Goal: Information Seeking & Learning: Learn about a topic

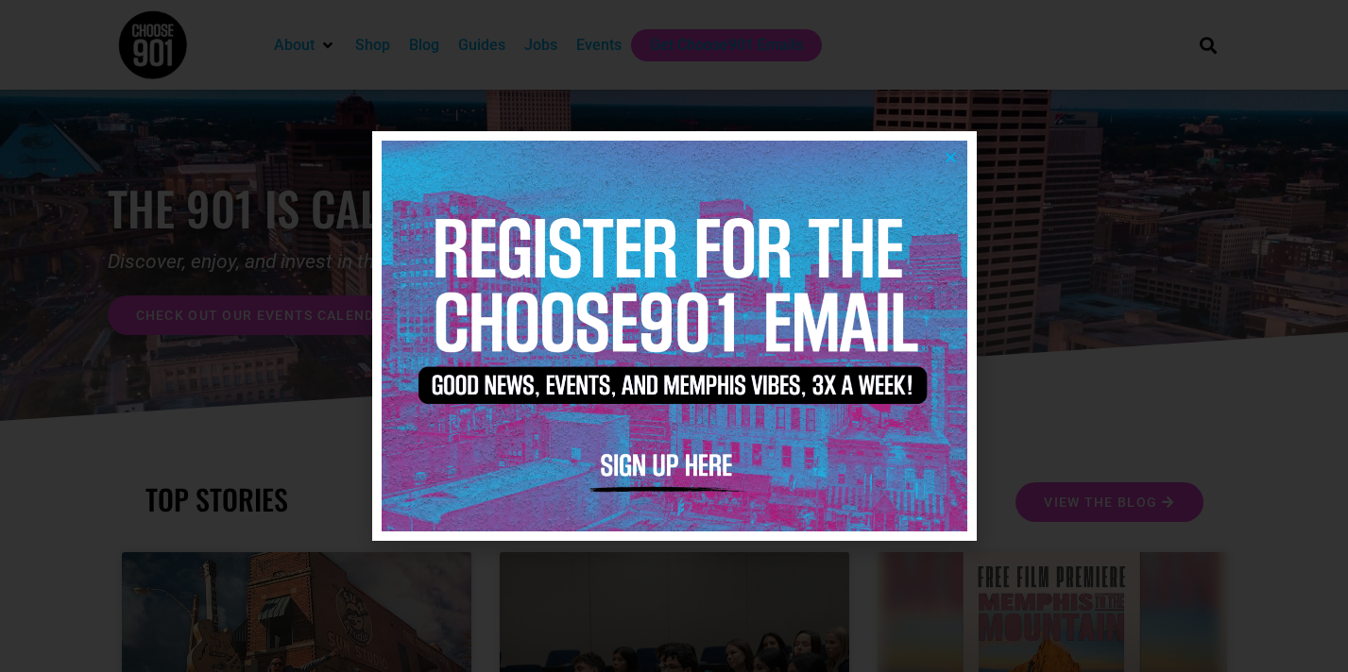
click at [954, 151] on icon "Close" at bounding box center [950, 157] width 14 height 14
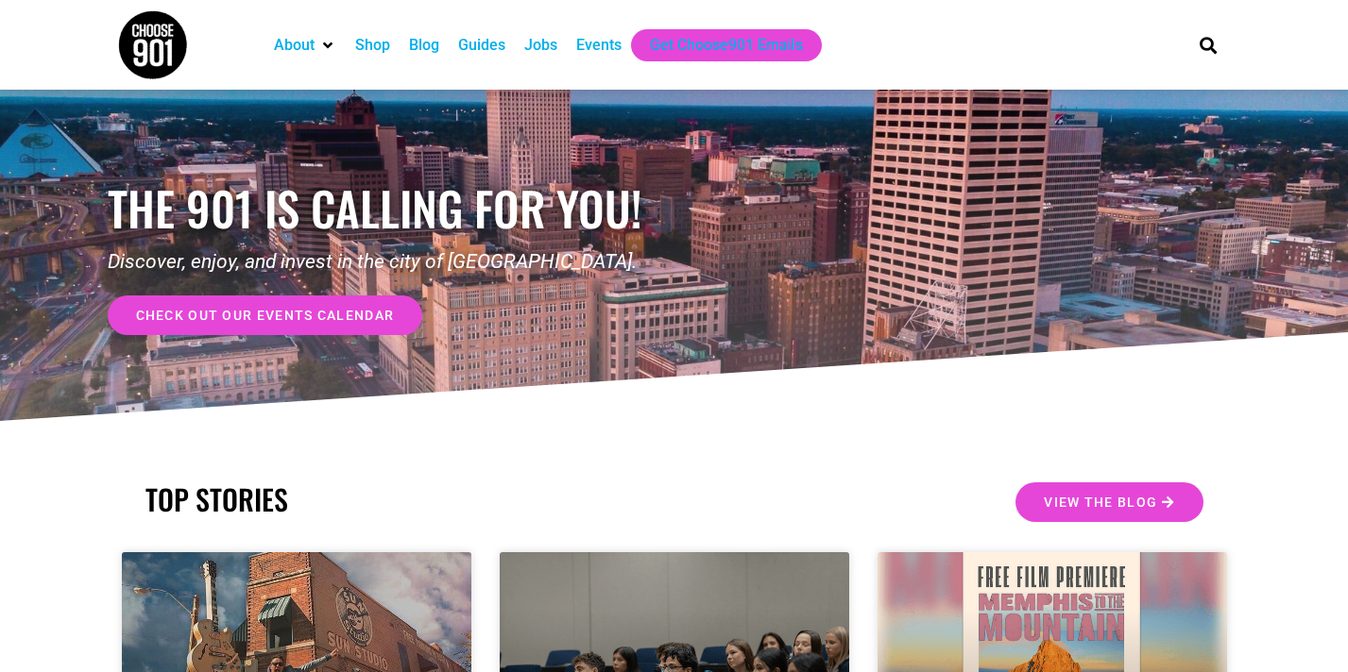
click at [430, 42] on div "Blog" at bounding box center [424, 45] width 30 height 23
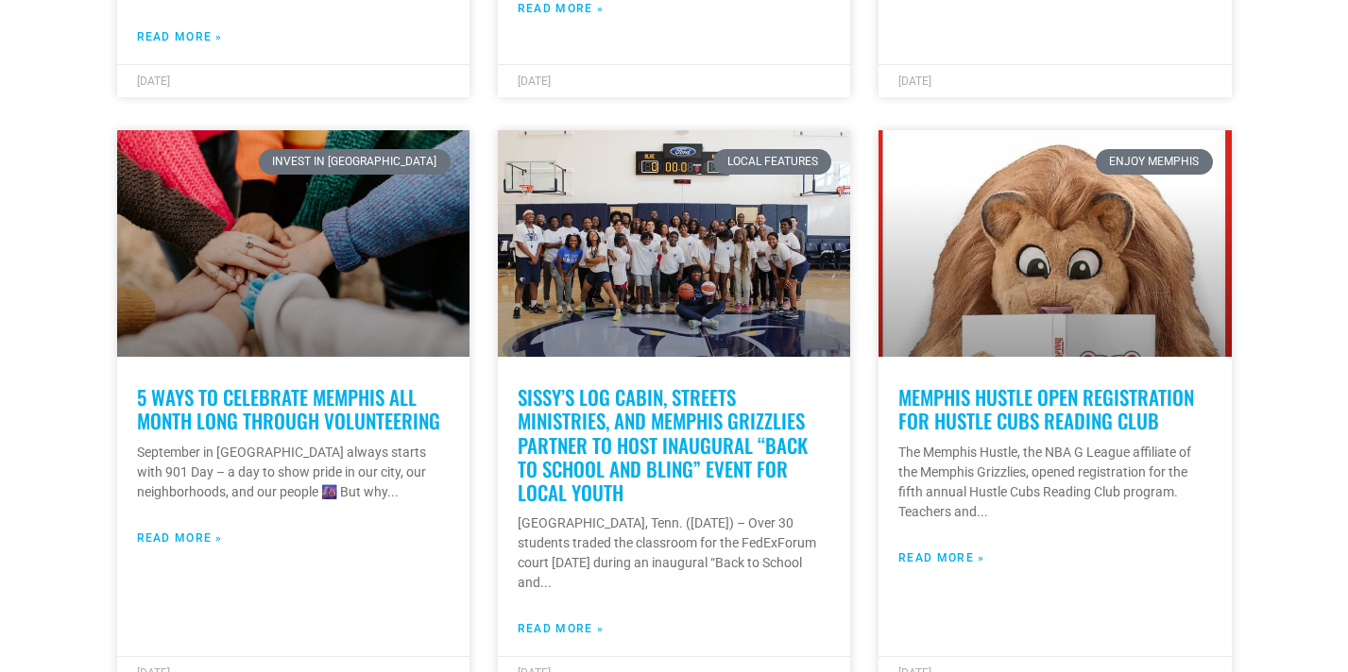
scroll to position [1013, 0]
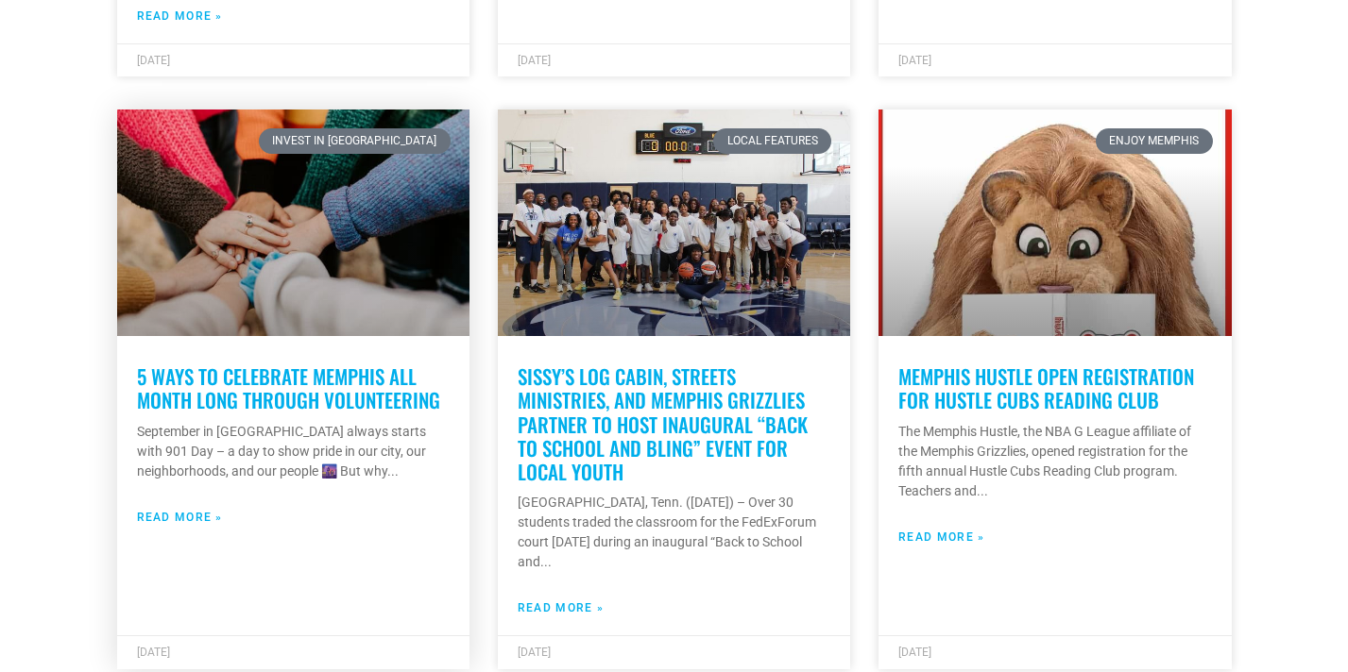
click at [264, 364] on link "5 ways to celebrate Memphis all month long through volunteering" at bounding box center [288, 388] width 303 height 53
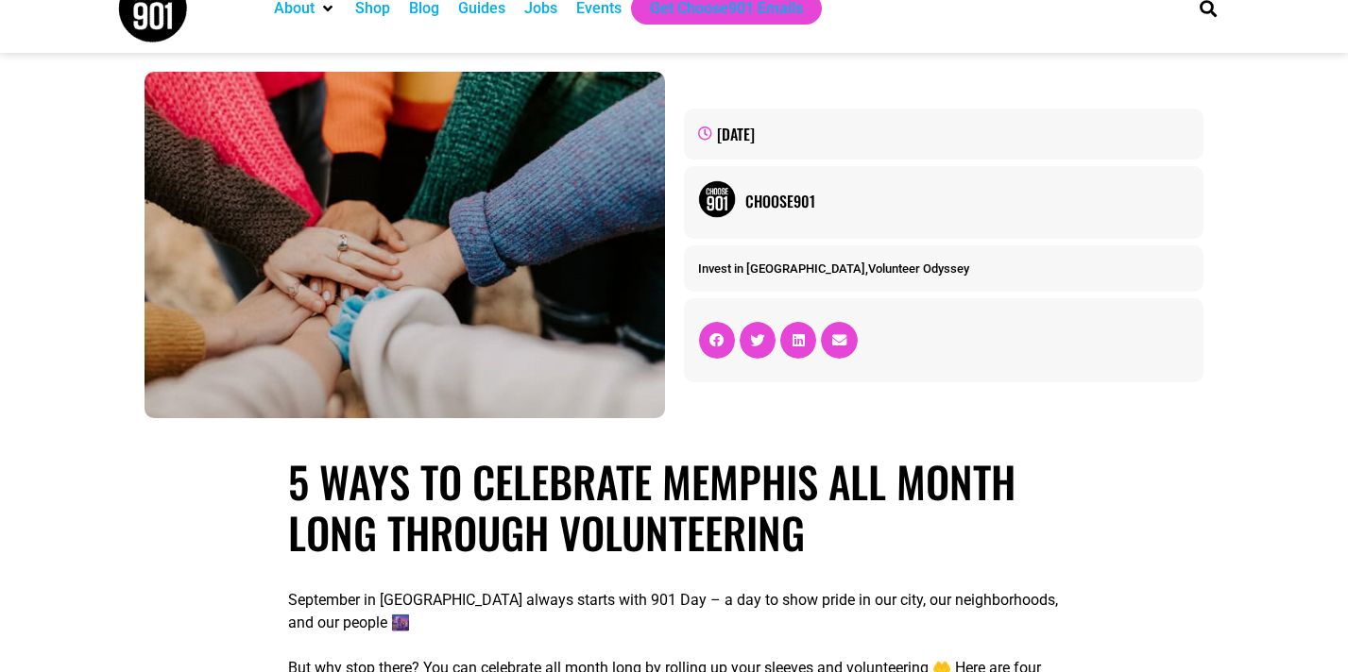
scroll to position [21, 0]
